Goal: Task Accomplishment & Management: Use online tool/utility

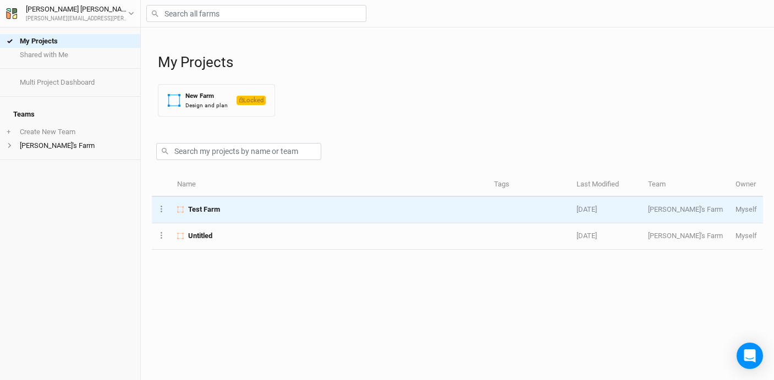
click at [225, 212] on div "Test Farm" at bounding box center [329, 210] width 305 height 10
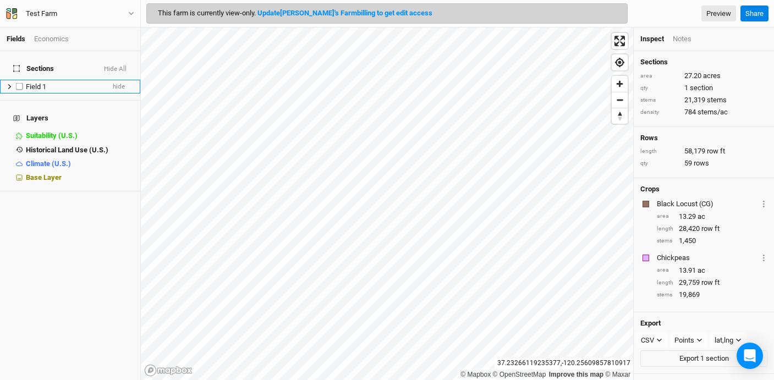
click at [9, 84] on icon at bounding box center [10, 87] width 6 height 6
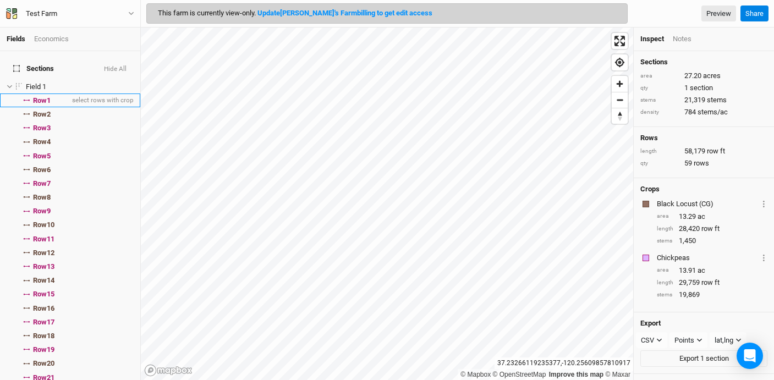
click at [41, 96] on span "Row 1" at bounding box center [42, 100] width 18 height 9
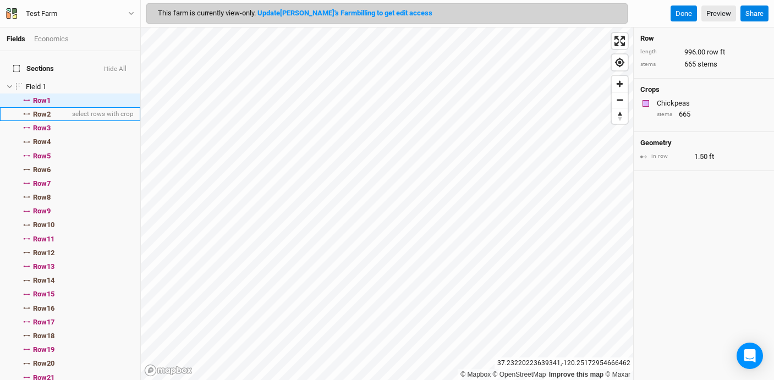
click at [32, 107] on li "Row 2 select rows with crop" at bounding box center [70, 114] width 140 height 14
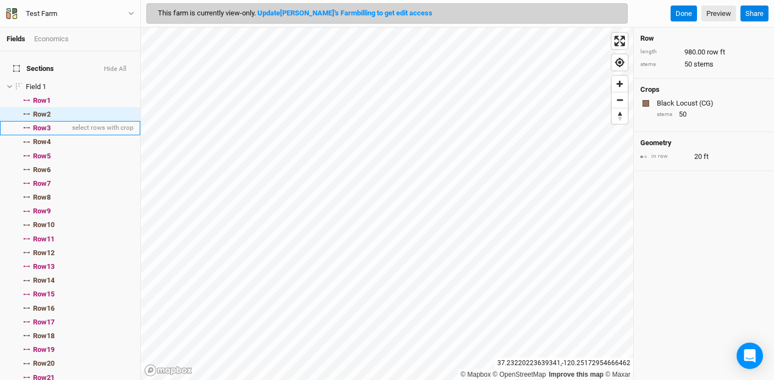
click at [47, 124] on span "Row 3" at bounding box center [42, 128] width 18 height 9
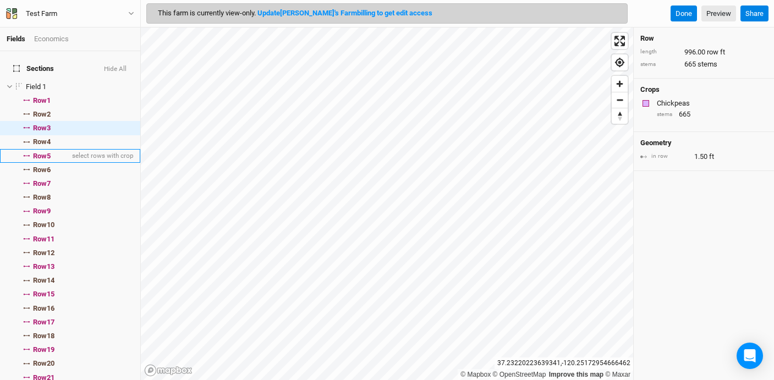
click at [54, 149] on li "Row 5 select rows with crop" at bounding box center [70, 156] width 140 height 14
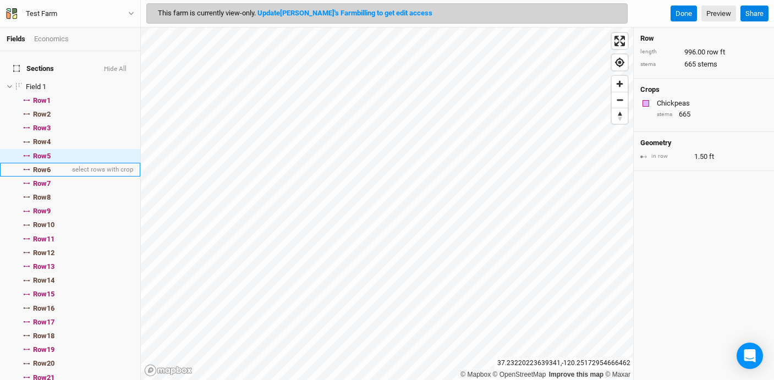
click at [38, 163] on li "Row 6 select rows with crop" at bounding box center [70, 170] width 140 height 14
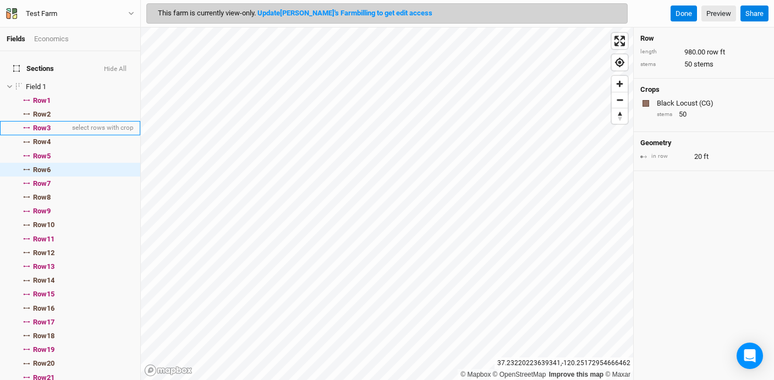
click at [38, 124] on span "Row 3" at bounding box center [42, 128] width 18 height 9
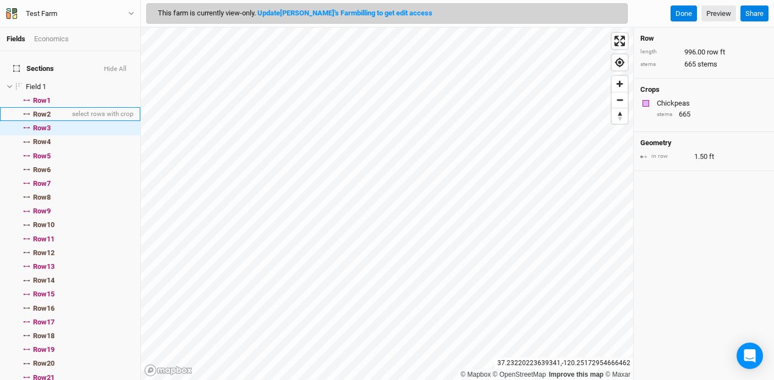
click at [43, 110] on span "Row 2" at bounding box center [42, 114] width 18 height 9
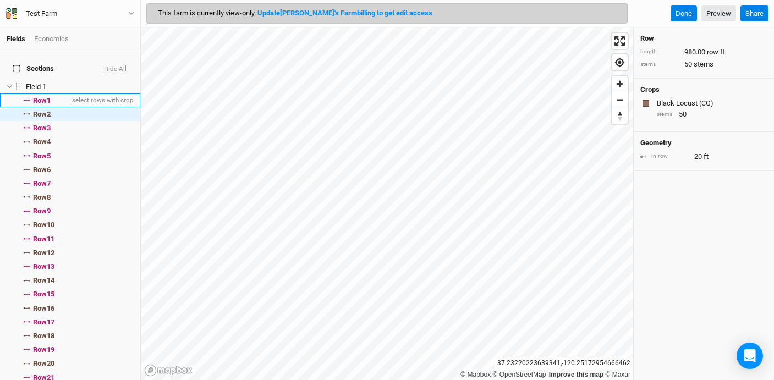
click at [47, 96] on span "Row 1" at bounding box center [42, 100] width 18 height 9
click at [51, 110] on span "Row 2" at bounding box center [42, 114] width 18 height 9
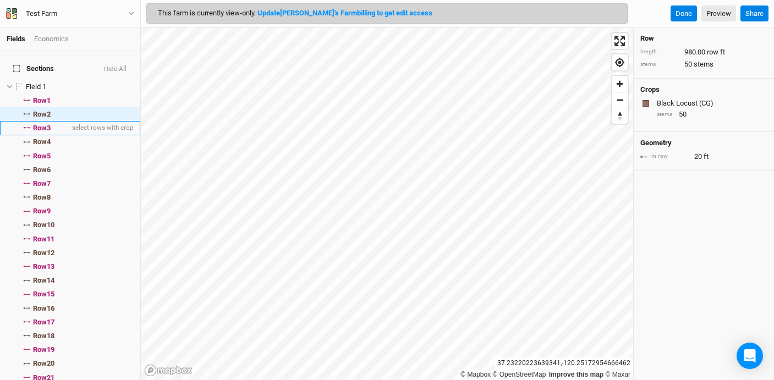
click at [53, 121] on li "Row 3 select rows with crop" at bounding box center [70, 128] width 140 height 14
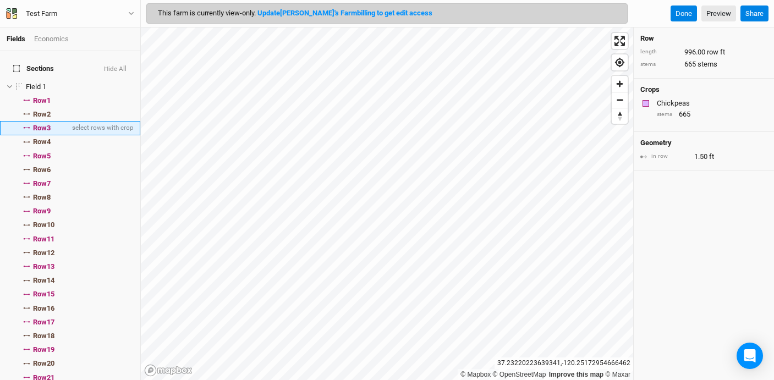
click at [54, 128] on li "Row 3 select rows with crop" at bounding box center [70, 128] width 140 height 14
click at [54, 135] on li "Row 4 select rows with crop" at bounding box center [70, 142] width 140 height 14
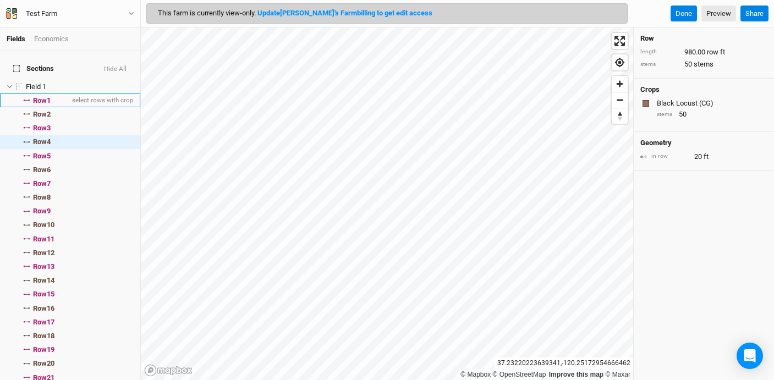
click at [49, 96] on span "Row 1" at bounding box center [42, 100] width 18 height 9
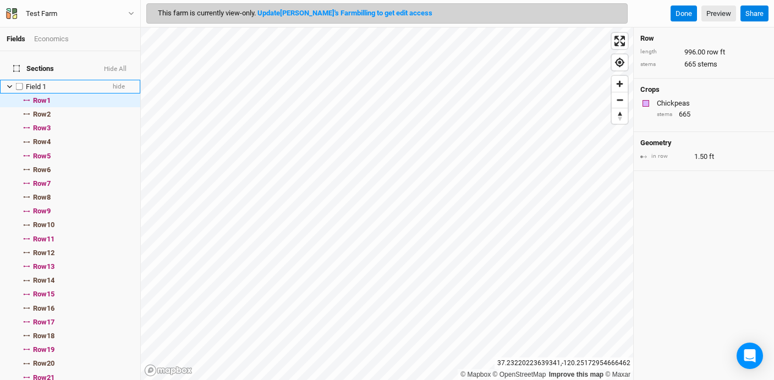
click at [12, 84] on icon at bounding box center [10, 87] width 6 height 6
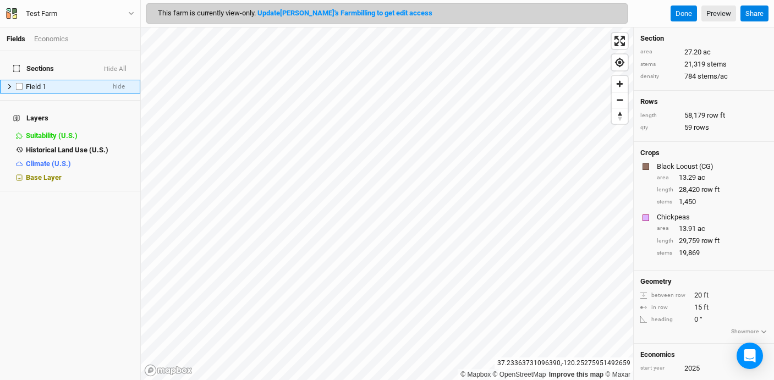
click at [7, 84] on icon at bounding box center [10, 87] width 6 height 6
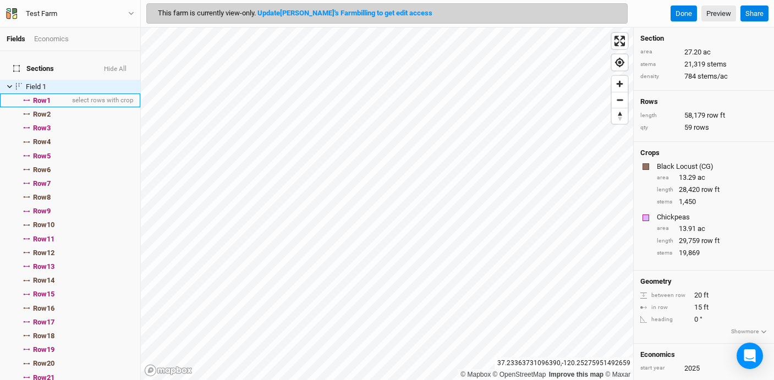
click at [45, 96] on span "Row 1" at bounding box center [42, 100] width 18 height 9
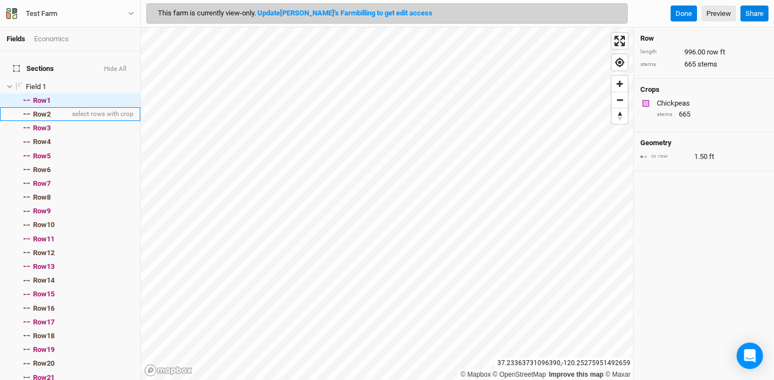
click at [59, 108] on li "Row 2 select rows with crop" at bounding box center [70, 114] width 140 height 14
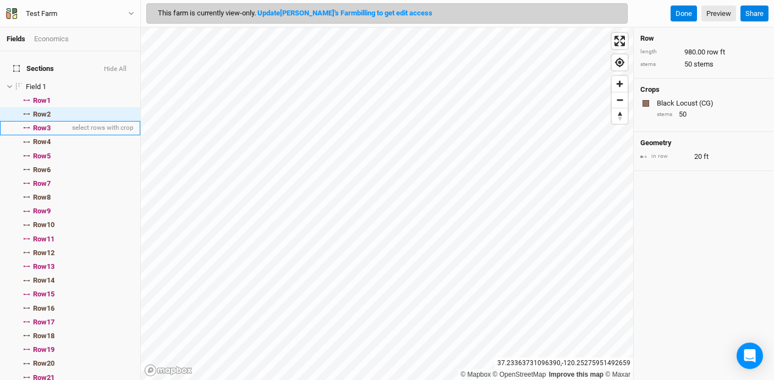
click at [61, 123] on li "Row 3 select rows with crop" at bounding box center [70, 128] width 140 height 14
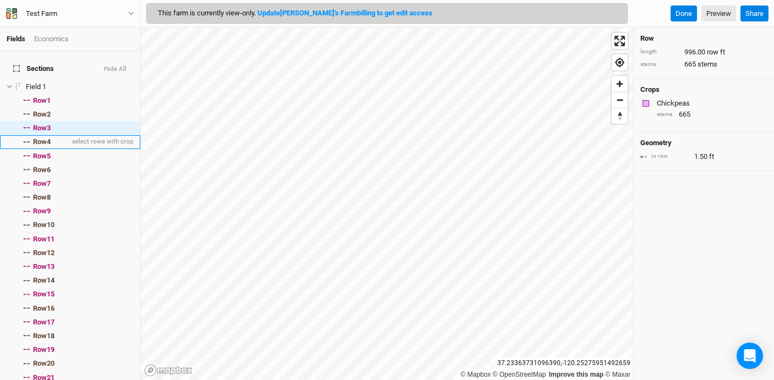
click at [61, 137] on li "Row 4 select rows with crop" at bounding box center [70, 142] width 140 height 14
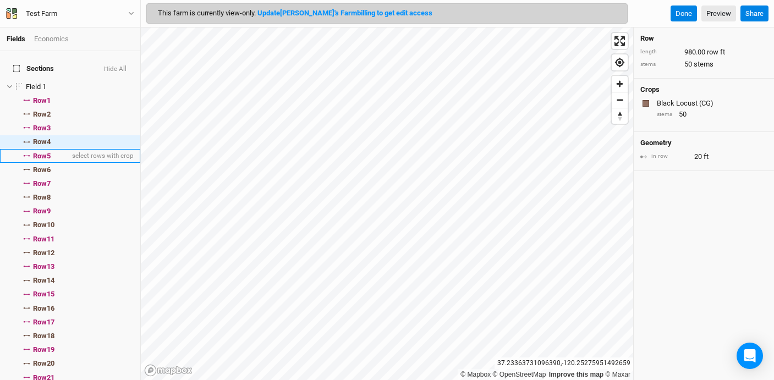
click at [64, 149] on li "Row 5 select rows with crop" at bounding box center [70, 156] width 140 height 14
click at [80, 135] on span "select rows with crop" at bounding box center [102, 142] width 64 height 14
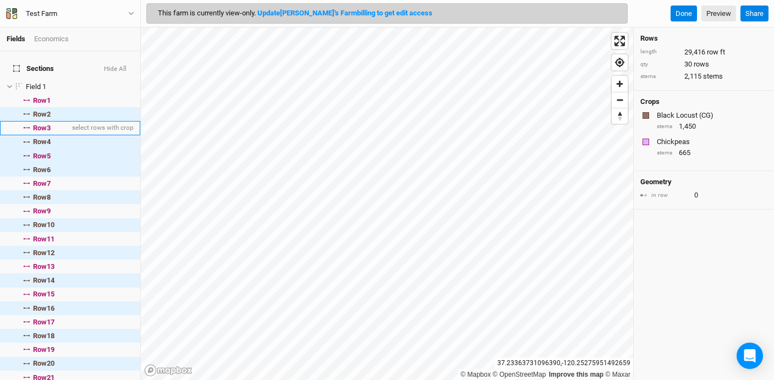
click at [41, 124] on span "Row 3" at bounding box center [42, 128] width 18 height 9
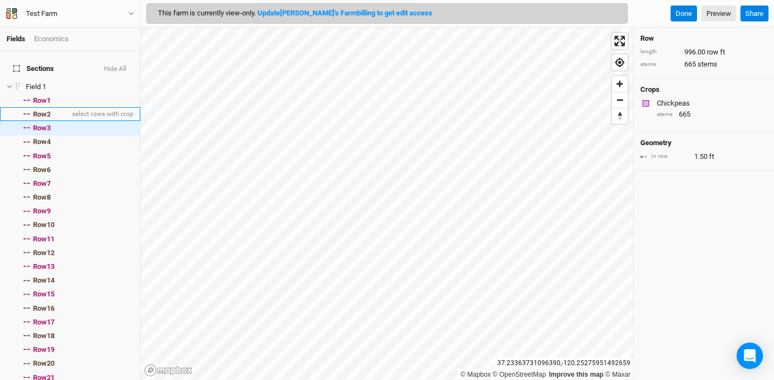
click at [65, 108] on li "Row 2 select rows with crop" at bounding box center [70, 114] width 140 height 14
